Goal: Navigation & Orientation: Find specific page/section

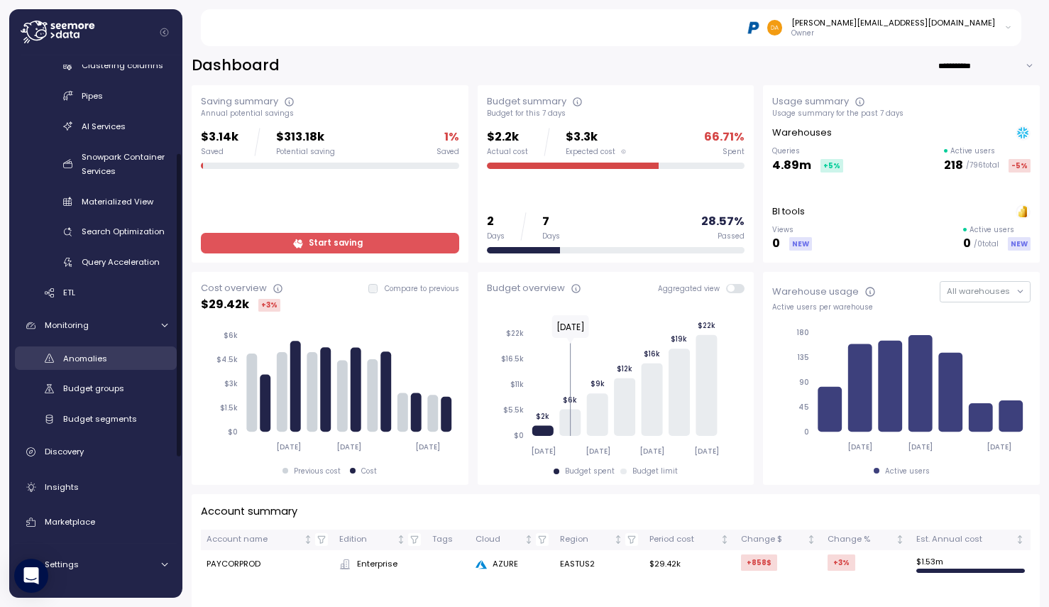
scroll to position [213, 0]
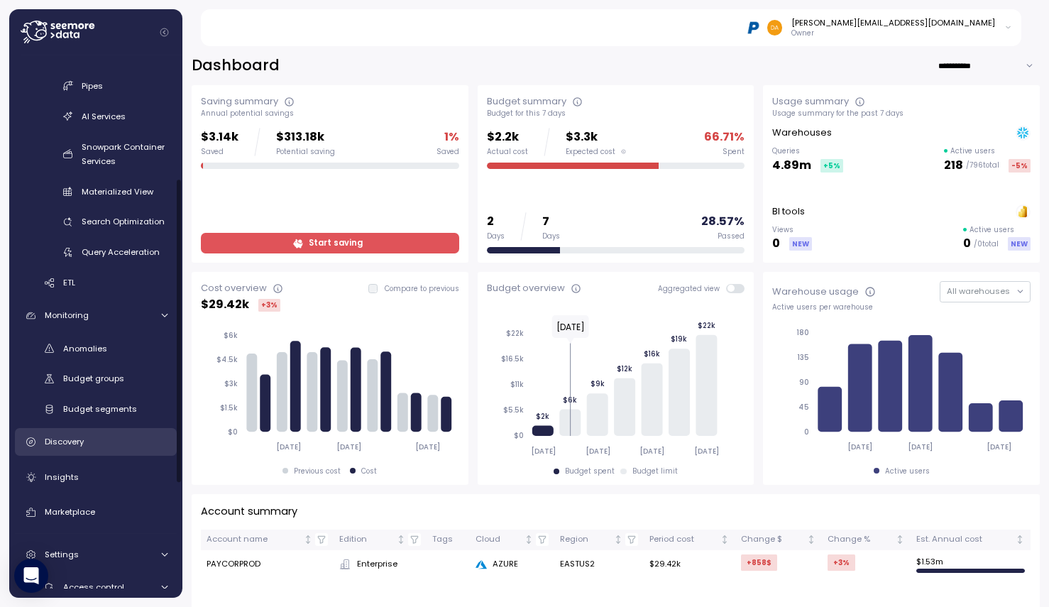
click at [87, 442] on div "Discovery" at bounding box center [106, 441] width 123 height 14
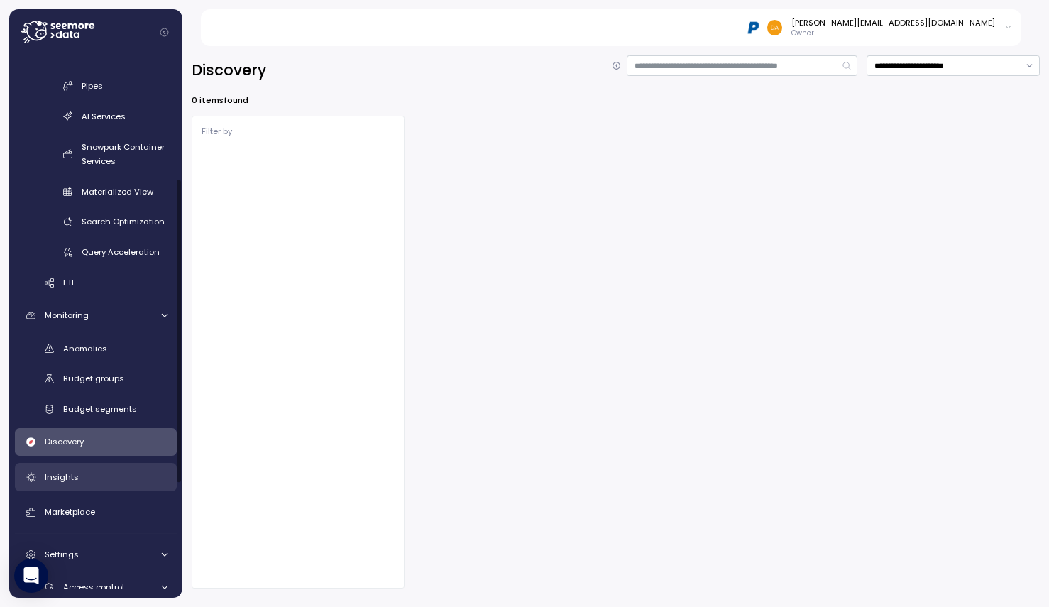
click at [84, 476] on div "Insights" at bounding box center [106, 477] width 123 height 14
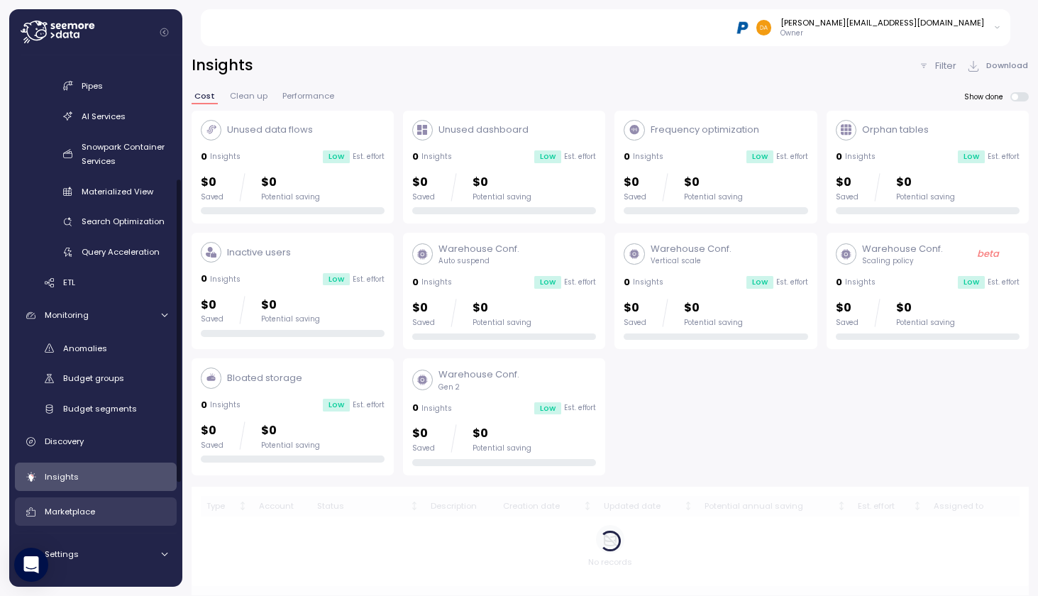
click at [79, 510] on span "Marketplace" at bounding box center [70, 511] width 50 height 11
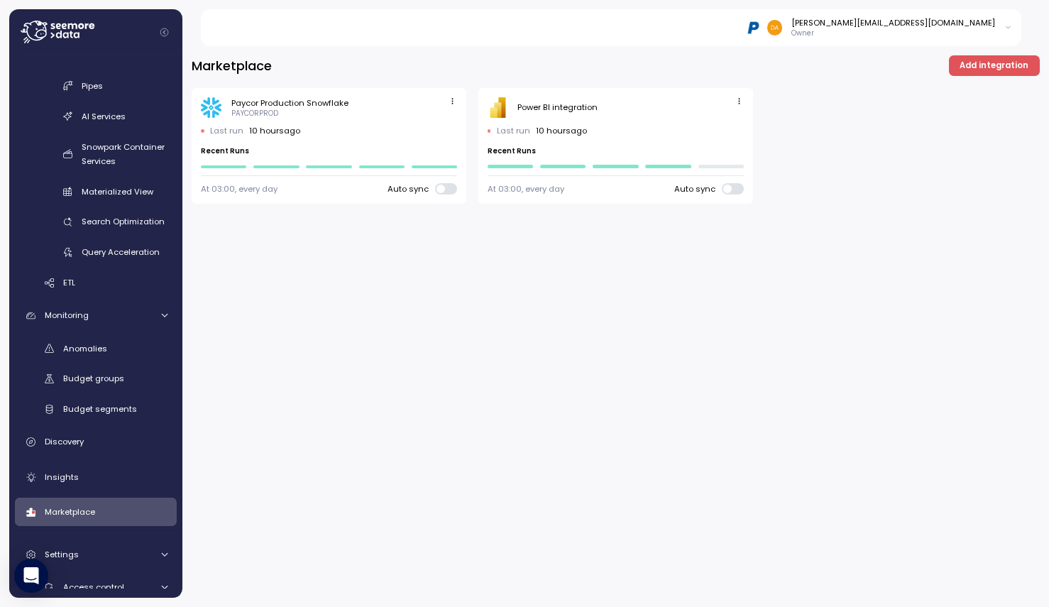
click at [618, 136] on div "Last run 10 hours ago" at bounding box center [615, 130] width 257 height 11
click at [556, 133] on p "10 hours ago" at bounding box center [561, 130] width 51 height 11
click at [708, 162] on div "Last run 10 hours ago Recent Runs" at bounding box center [615, 146] width 257 height 43
click at [732, 189] on span at bounding box center [739, 188] width 14 height 11
click at [738, 189] on span at bounding box center [739, 188] width 14 height 11
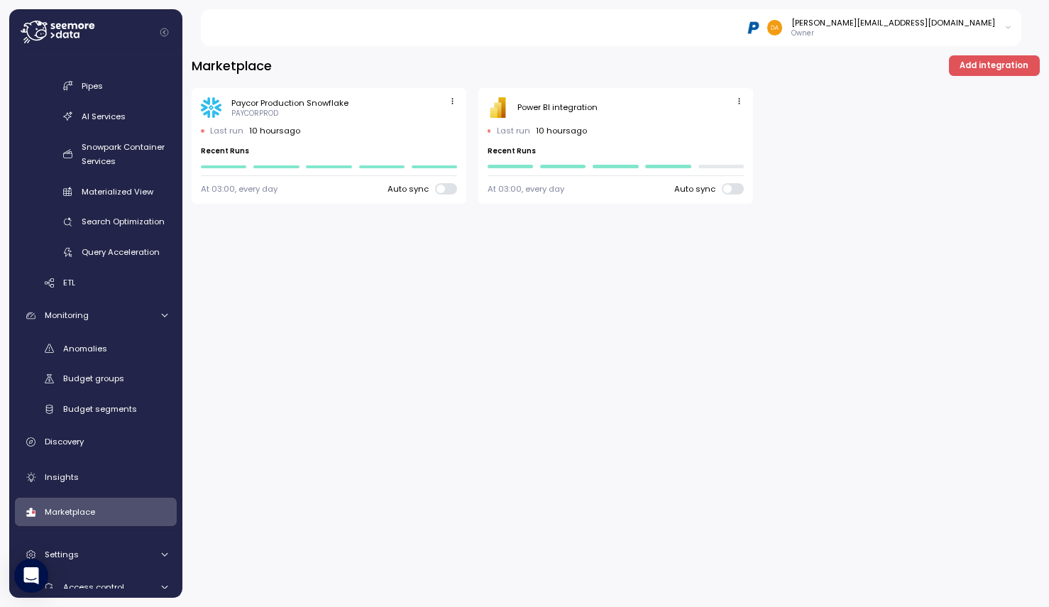
click at [729, 335] on div "Marketplace Add integration Paycor Production Snowflake PAYCORPROD Last run 10 …" at bounding box center [615, 322] width 866 height 570
